Goal: Information Seeking & Learning: Learn about a topic

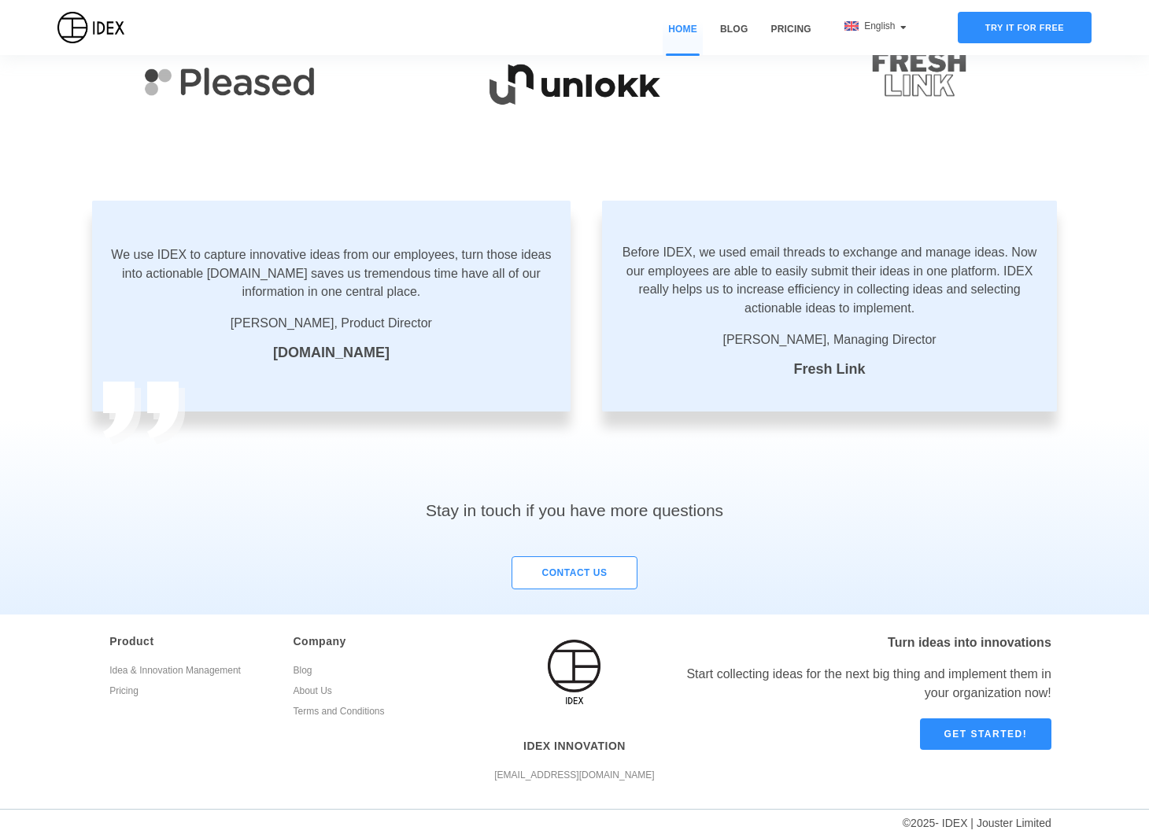
scroll to position [2551, 0]
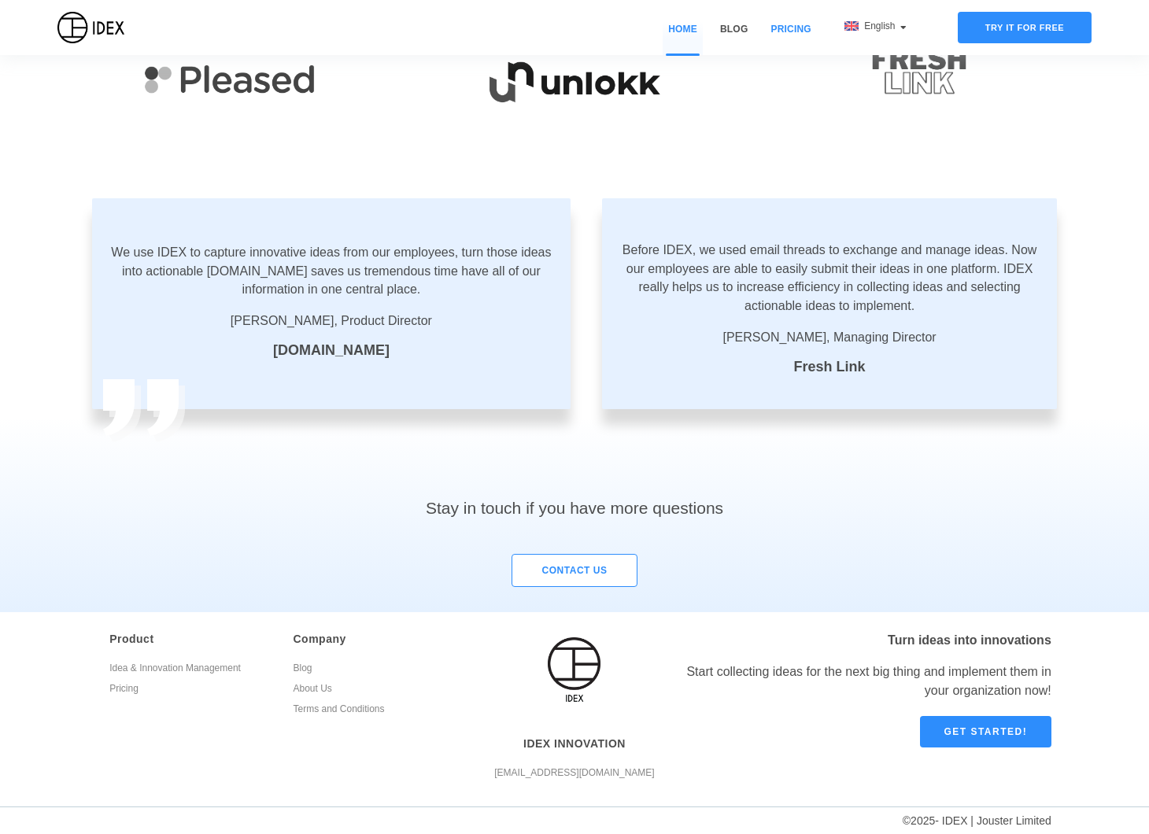
click at [786, 27] on link "Pricing" at bounding box center [790, 38] width 51 height 33
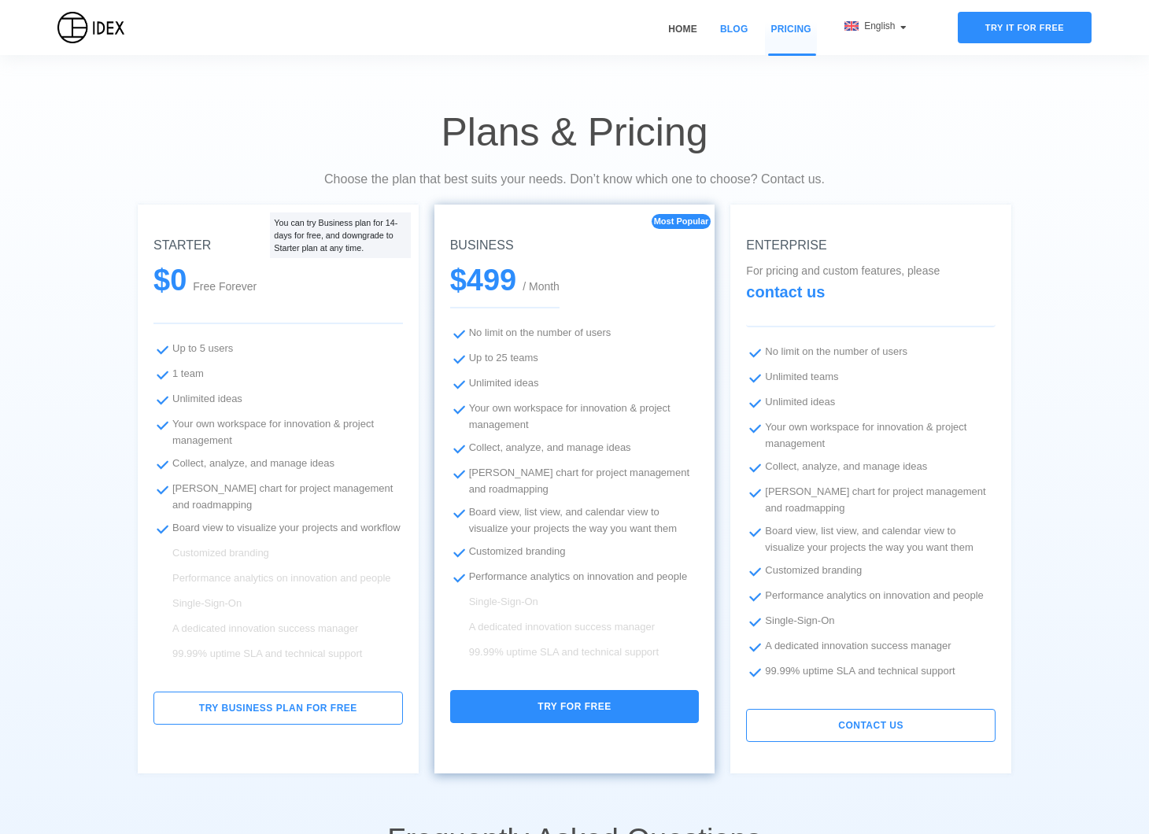
click at [739, 26] on link "Blog" at bounding box center [734, 38] width 39 height 33
